Goal: Information Seeking & Learning: Learn about a topic

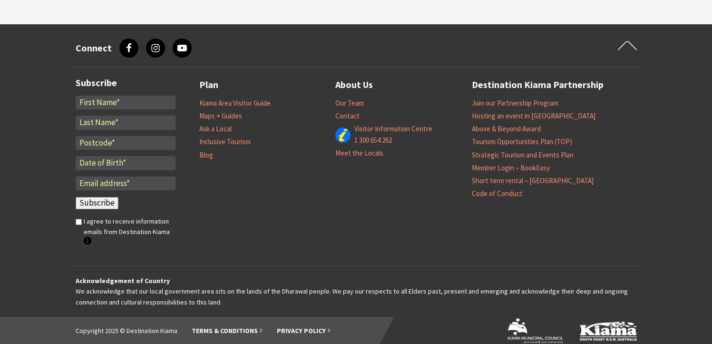
scroll to position [1039, 0]
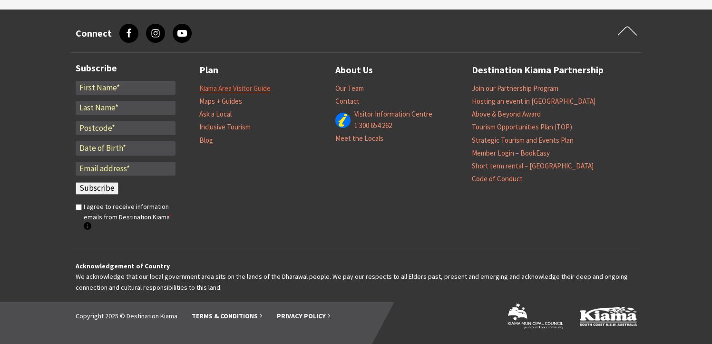
click at [245, 88] on link "Kiama Area Visitor Guide" at bounding box center [234, 89] width 71 height 10
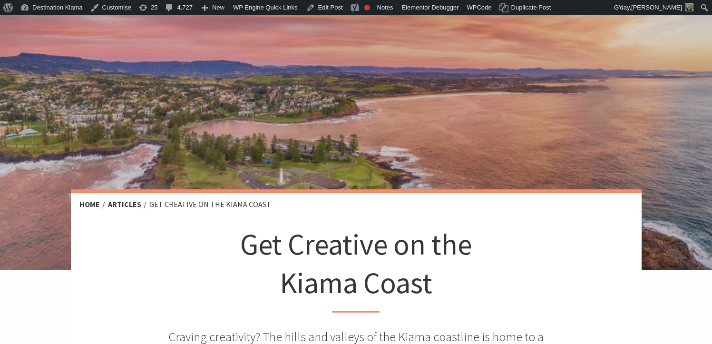
scroll to position [48, 0]
